Goal: Task Accomplishment & Management: Use online tool/utility

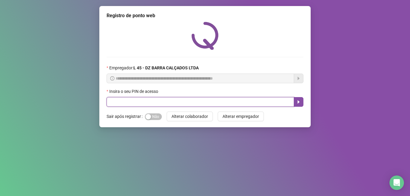
click at [134, 102] on input "text" at bounding box center [201, 102] width 188 height 10
type input "*****"
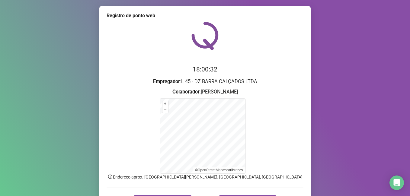
scroll to position [38, 0]
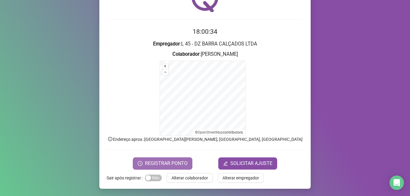
click at [149, 163] on span "REGISTRAR PONTO" at bounding box center [166, 163] width 43 height 7
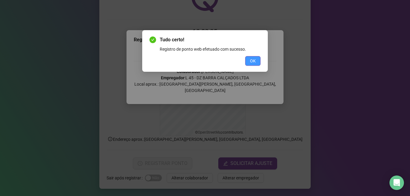
click at [252, 61] on span "OK" at bounding box center [253, 61] width 6 height 7
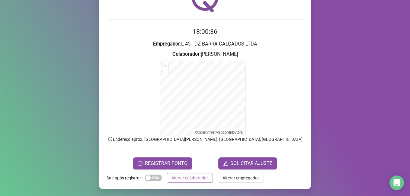
click at [191, 177] on span "Alterar colaborador" at bounding box center [190, 178] width 37 height 7
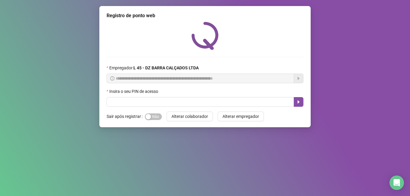
scroll to position [0, 0]
click at [127, 104] on input "text" at bounding box center [201, 102] width 188 height 10
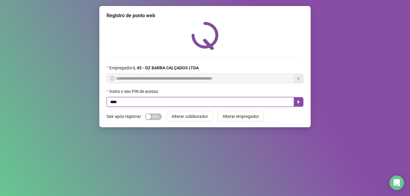
type input "*****"
click at [299, 102] on icon "caret-right" at bounding box center [299, 102] width 2 height 3
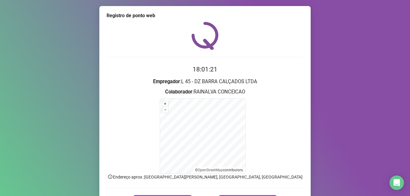
scroll to position [38, 0]
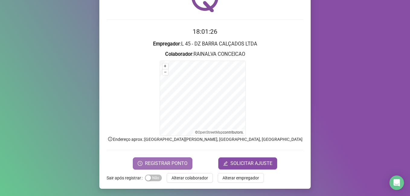
click at [161, 164] on span "REGISTRAR PONTO" at bounding box center [166, 163] width 43 height 7
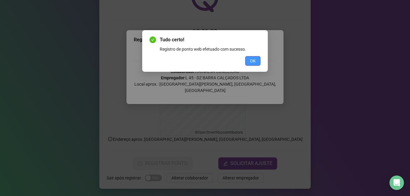
click at [256, 60] on button "OK" at bounding box center [252, 61] width 15 height 10
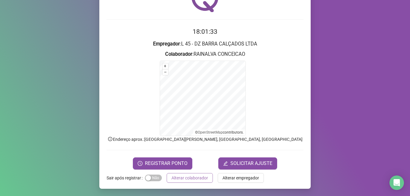
click at [199, 178] on span "Alterar colaborador" at bounding box center [190, 178] width 37 height 7
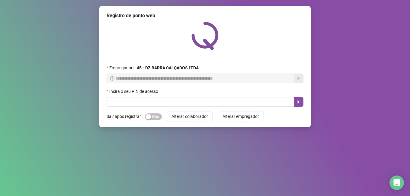
scroll to position [0, 0]
